Goal: Use online tool/utility: Utilize a website feature to perform a specific function

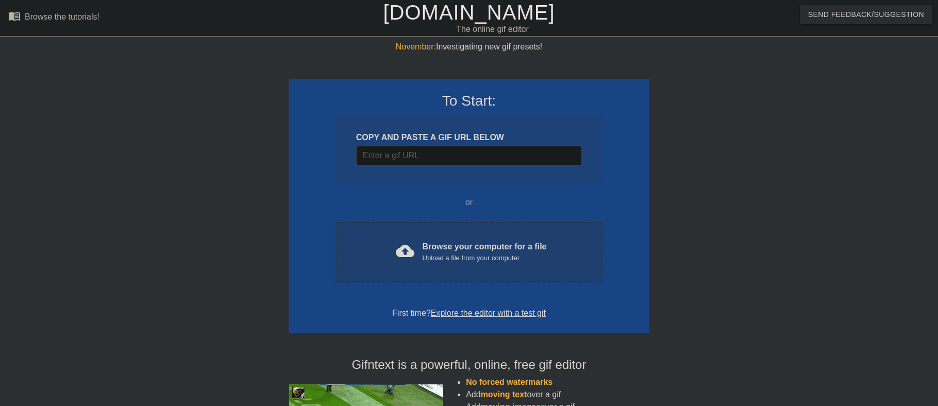
click at [397, 250] on span "cloud_upload" at bounding box center [405, 251] width 19 height 19
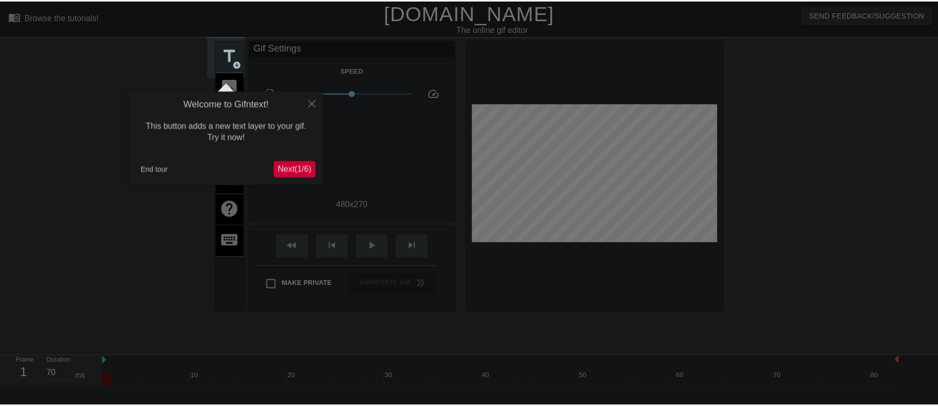
scroll to position [25, 0]
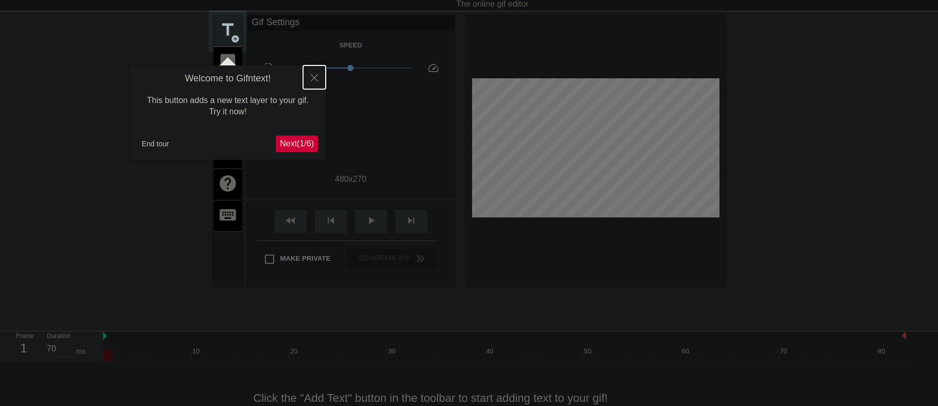
click at [312, 82] on button "Close" at bounding box center [314, 77] width 23 height 24
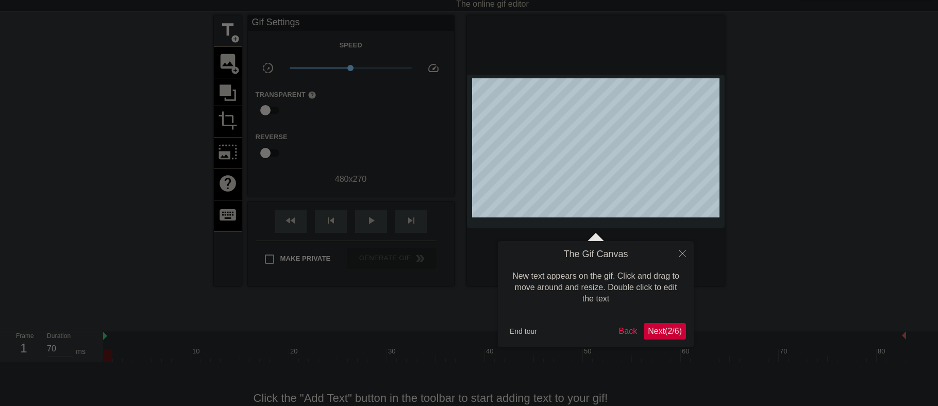
scroll to position [0, 0]
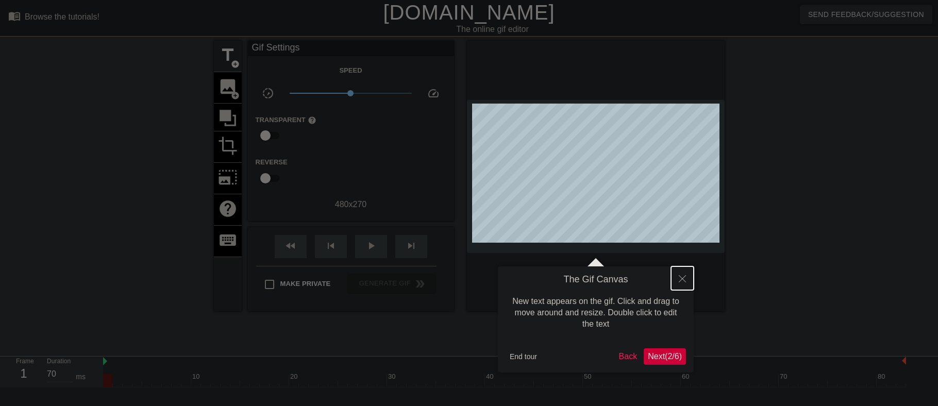
click at [688, 282] on button "Close" at bounding box center [682, 278] width 23 height 24
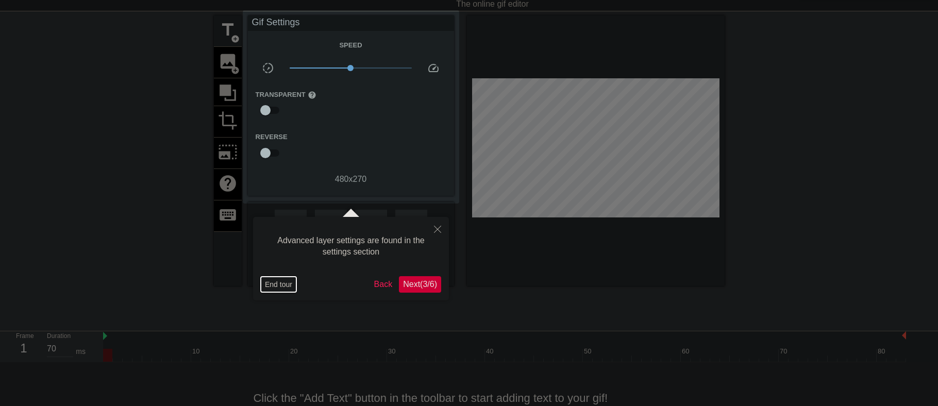
click at [280, 285] on button "End tour" at bounding box center [279, 284] width 36 height 15
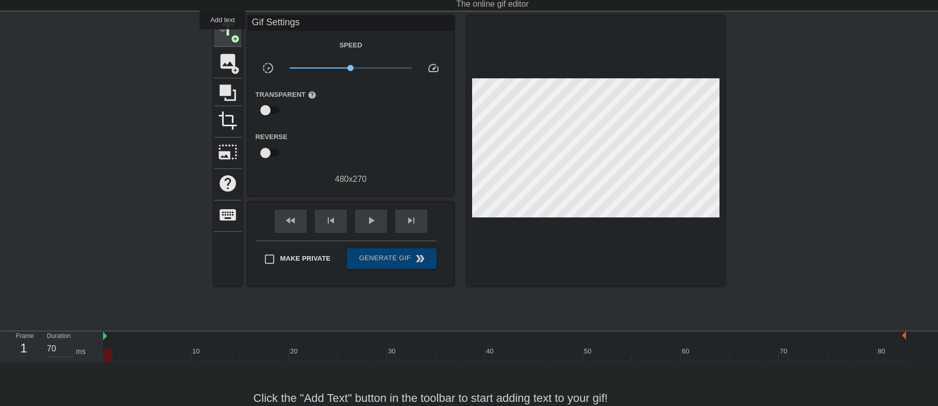
click at [223, 37] on span "title" at bounding box center [228, 30] width 20 height 20
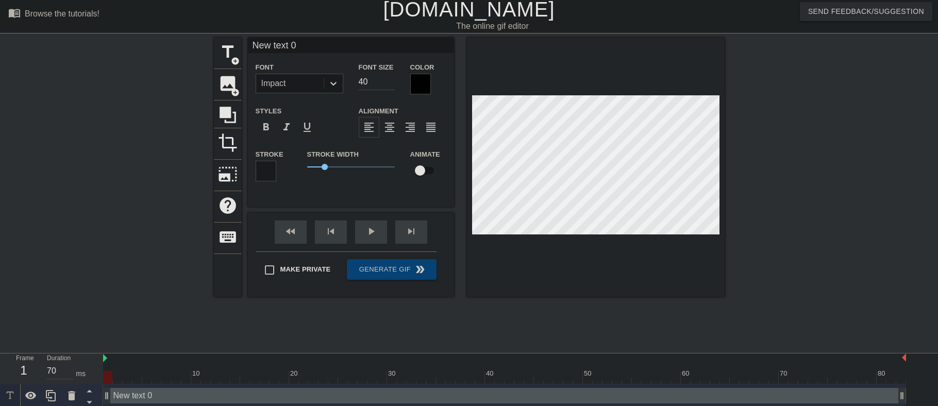
scroll to position [0, 0]
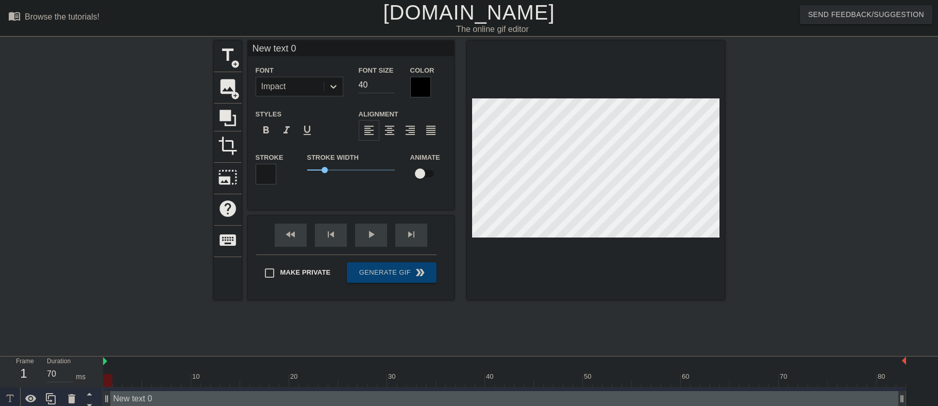
click at [302, 52] on input "New text 0" at bounding box center [351, 48] width 206 height 15
type input "N"
click at [302, 52] on input "ITHELP" at bounding box center [351, 48] width 206 height 15
type input "ITHELP"
click at [425, 81] on div at bounding box center [420, 87] width 21 height 21
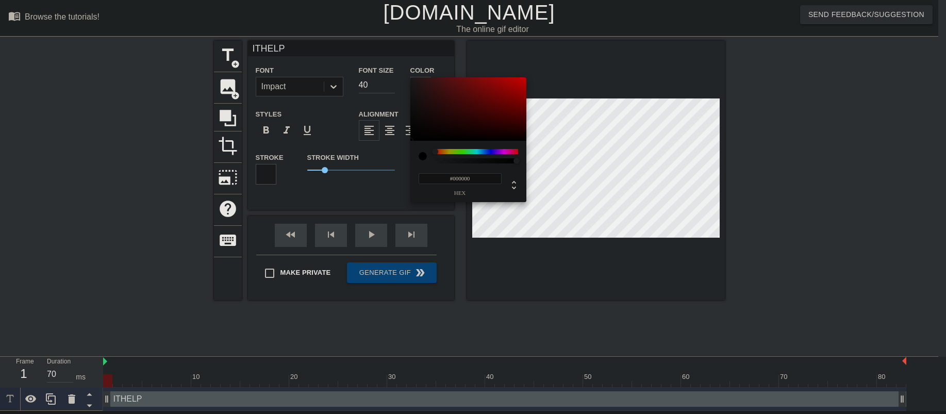
type input "0"
drag, startPoint x: 447, startPoint y: 161, endPoint x: 435, endPoint y: 161, distance: 11.9
click at [436, 161] on div at bounding box center [476, 160] width 80 height 5
drag, startPoint x: 441, startPoint y: 160, endPoint x: 529, endPoint y: 160, distance: 87.6
click at [529, 160] on div "0 r 0 g 0 b 1 a" at bounding box center [473, 207] width 946 height 414
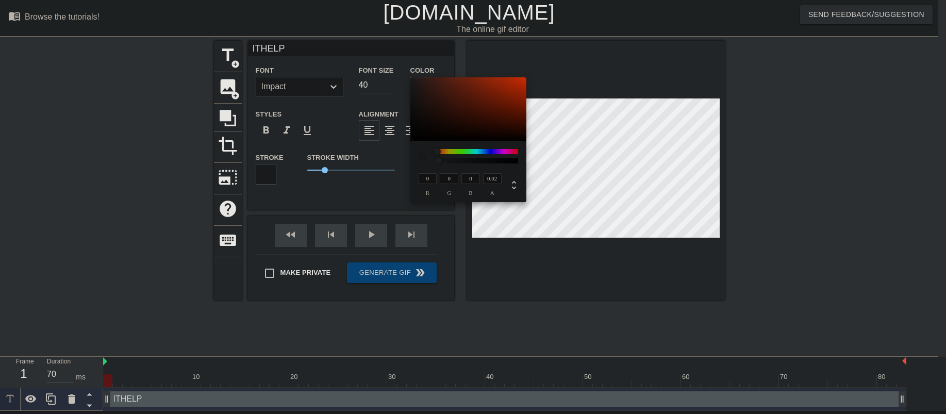
click at [437, 149] on div at bounding box center [437, 151] width 6 height 6
drag, startPoint x: 444, startPoint y: 164, endPoint x: 517, endPoint y: 164, distance: 73.2
click at [517, 164] on div at bounding box center [519, 161] width 6 height 6
type input "0.96"
drag, startPoint x: 502, startPoint y: 163, endPoint x: 513, endPoint y: 162, distance: 10.3
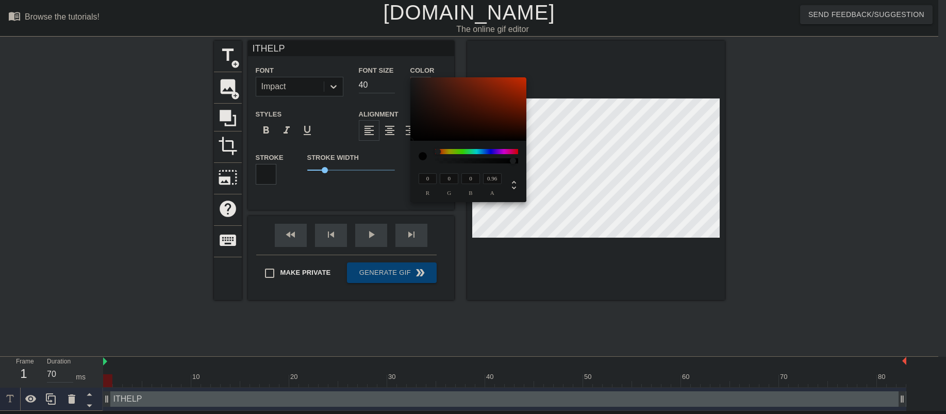
click at [513, 162] on div at bounding box center [476, 160] width 80 height 5
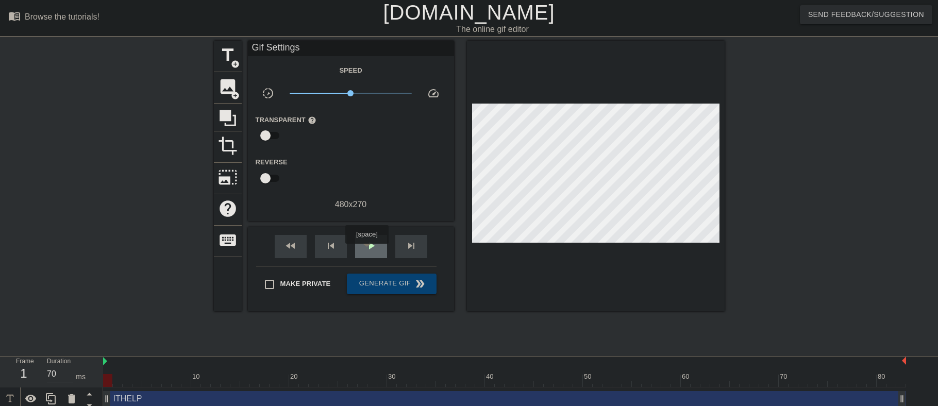
click at [366, 251] on span "play_arrow" at bounding box center [371, 246] width 12 height 12
click at [366, 251] on span "pause" at bounding box center [371, 246] width 12 height 12
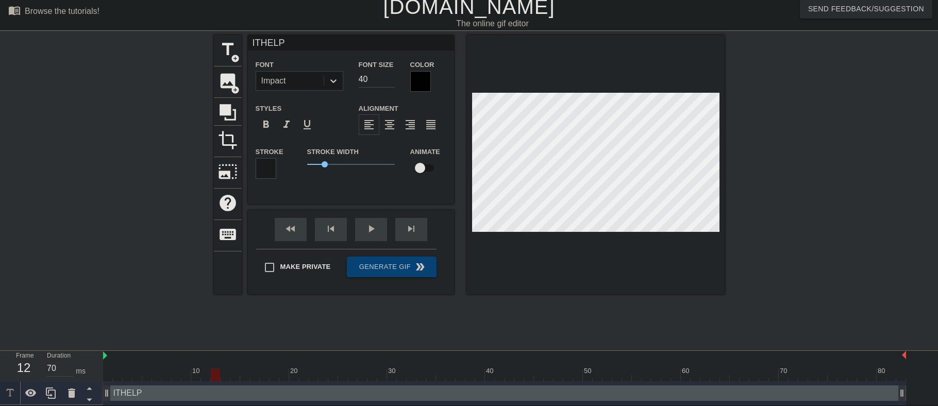
scroll to position [7, 0]
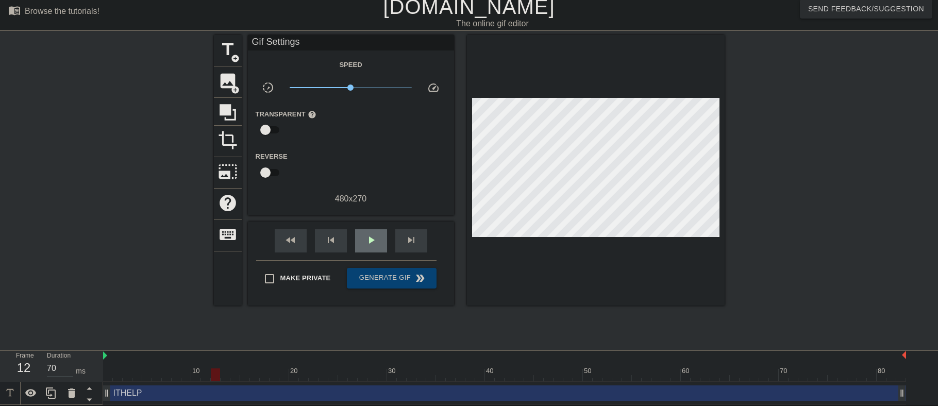
click at [366, 225] on div "fast_rewind skip_previous play_arrow skip_next" at bounding box center [351, 241] width 168 height 39
click at [369, 246] on span "play_arrow" at bounding box center [371, 240] width 12 height 12
click at [369, 246] on span "pause" at bounding box center [371, 240] width 12 height 12
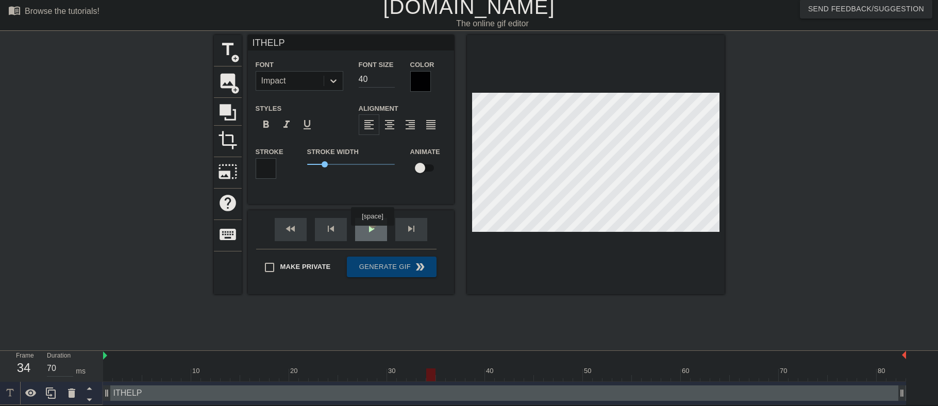
click at [372, 233] on div "play_arrow" at bounding box center [371, 229] width 32 height 23
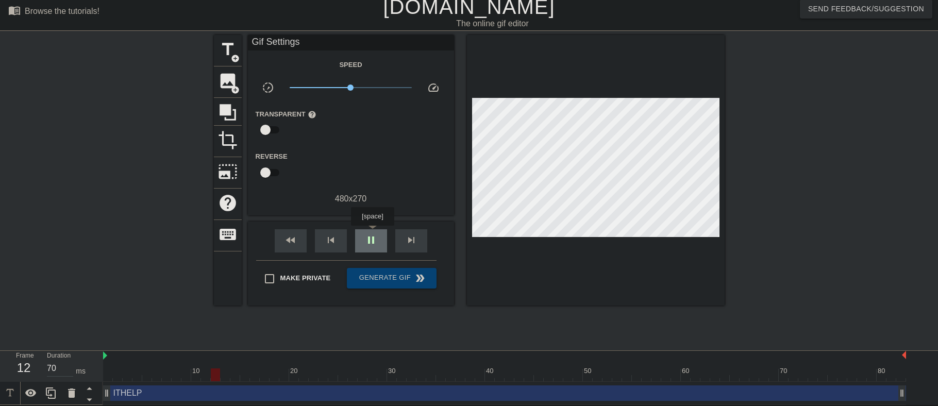
click at [372, 233] on div "pause" at bounding box center [371, 240] width 32 height 23
drag, startPoint x: 147, startPoint y: 399, endPoint x: 163, endPoint y: 392, distance: 18.0
click at [163, 392] on div "ITHELP drag_handle drag_handle" at bounding box center [504, 392] width 803 height 15
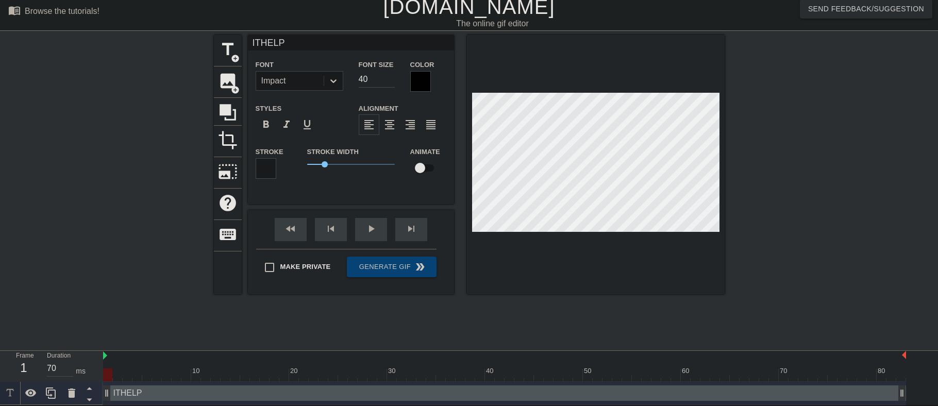
click at [161, 393] on div "ITHELP drag_handle drag_handle" at bounding box center [504, 392] width 803 height 15
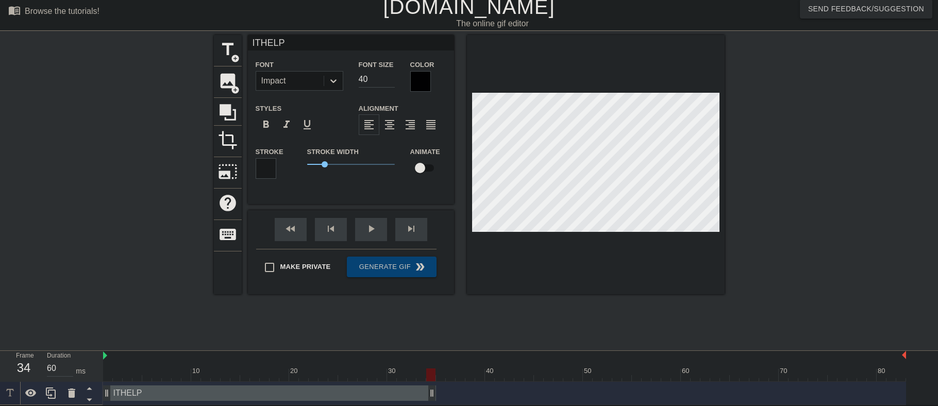
type input "70"
drag, startPoint x: 904, startPoint y: 394, endPoint x: 406, endPoint y: 397, distance: 498.3
click at [515, 277] on div at bounding box center [596, 164] width 258 height 259
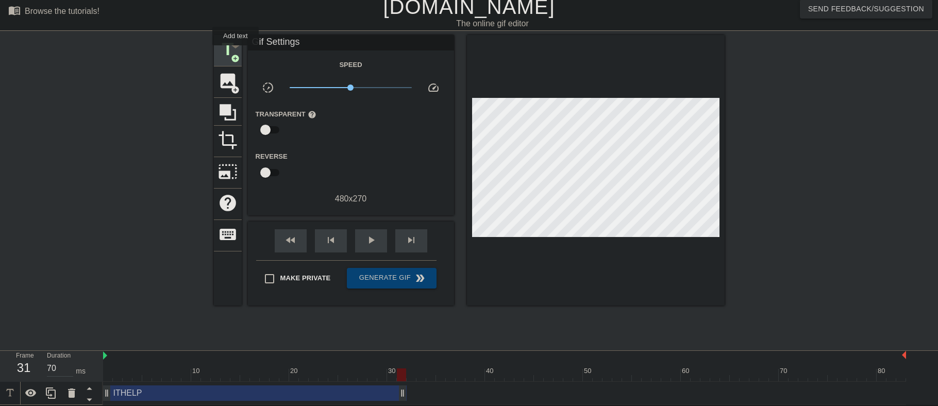
click at [235, 54] on span "add_circle" at bounding box center [235, 58] width 9 height 9
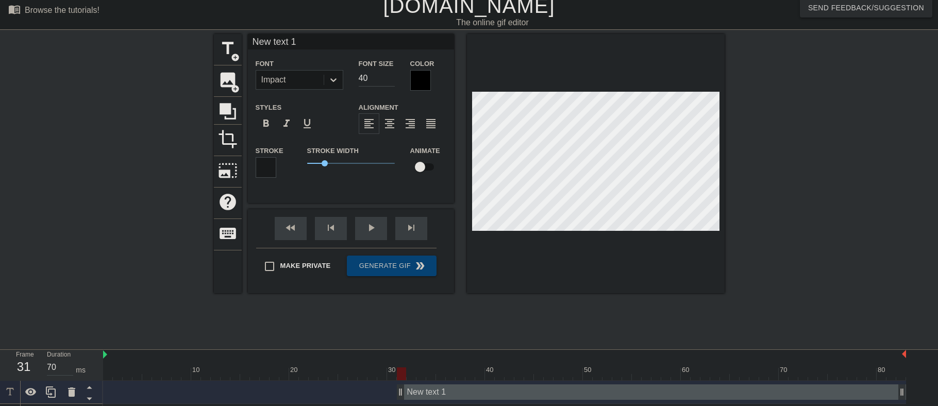
drag, startPoint x: 334, startPoint y: 46, endPoint x: 167, endPoint y: 39, distance: 167.1
click at [167, 39] on div "title add_circle image add_circle crop photo_size_select_large help keyboard Ne…" at bounding box center [469, 188] width 938 height 309
type input "ITHELP"
click at [646, 249] on div at bounding box center [596, 163] width 258 height 259
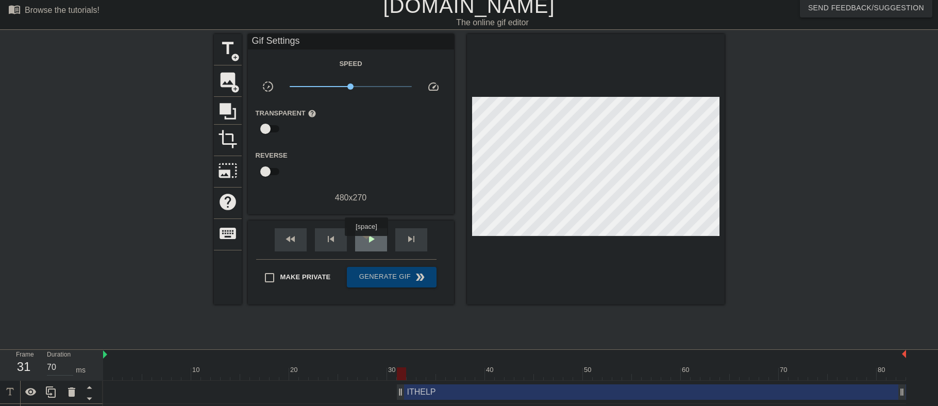
click at [366, 243] on span "play_arrow" at bounding box center [371, 239] width 12 height 12
click at [369, 245] on span "pause" at bounding box center [371, 239] width 12 height 12
click at [369, 245] on span "play_arrow" at bounding box center [371, 239] width 12 height 12
type input "60"
click at [369, 245] on span "pause" at bounding box center [371, 239] width 12 height 12
